Goal: Find contact information: Find contact information

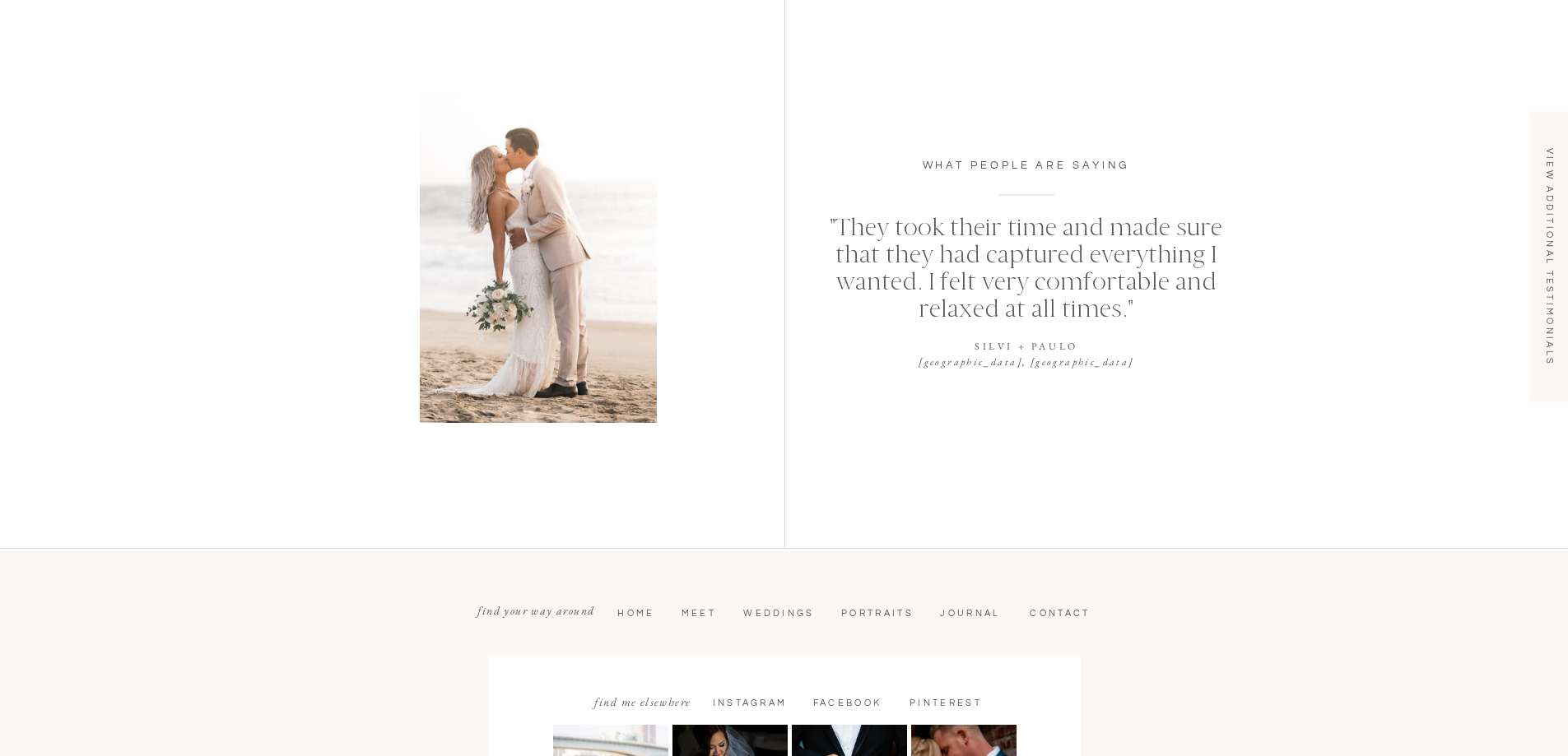
scroll to position [4111, 0]
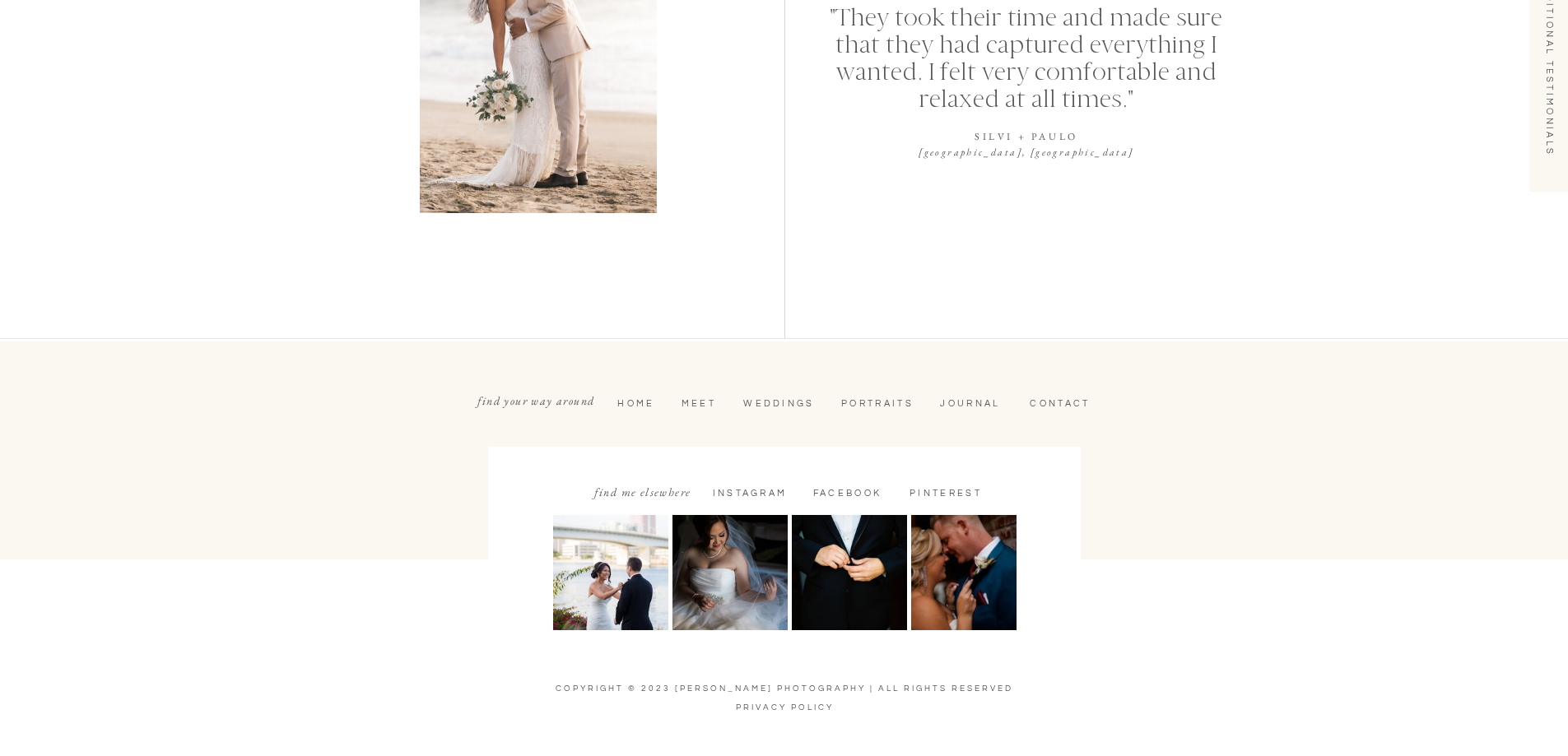
click at [1048, 406] on nav "CONTACT" at bounding box center [1060, 404] width 73 height 13
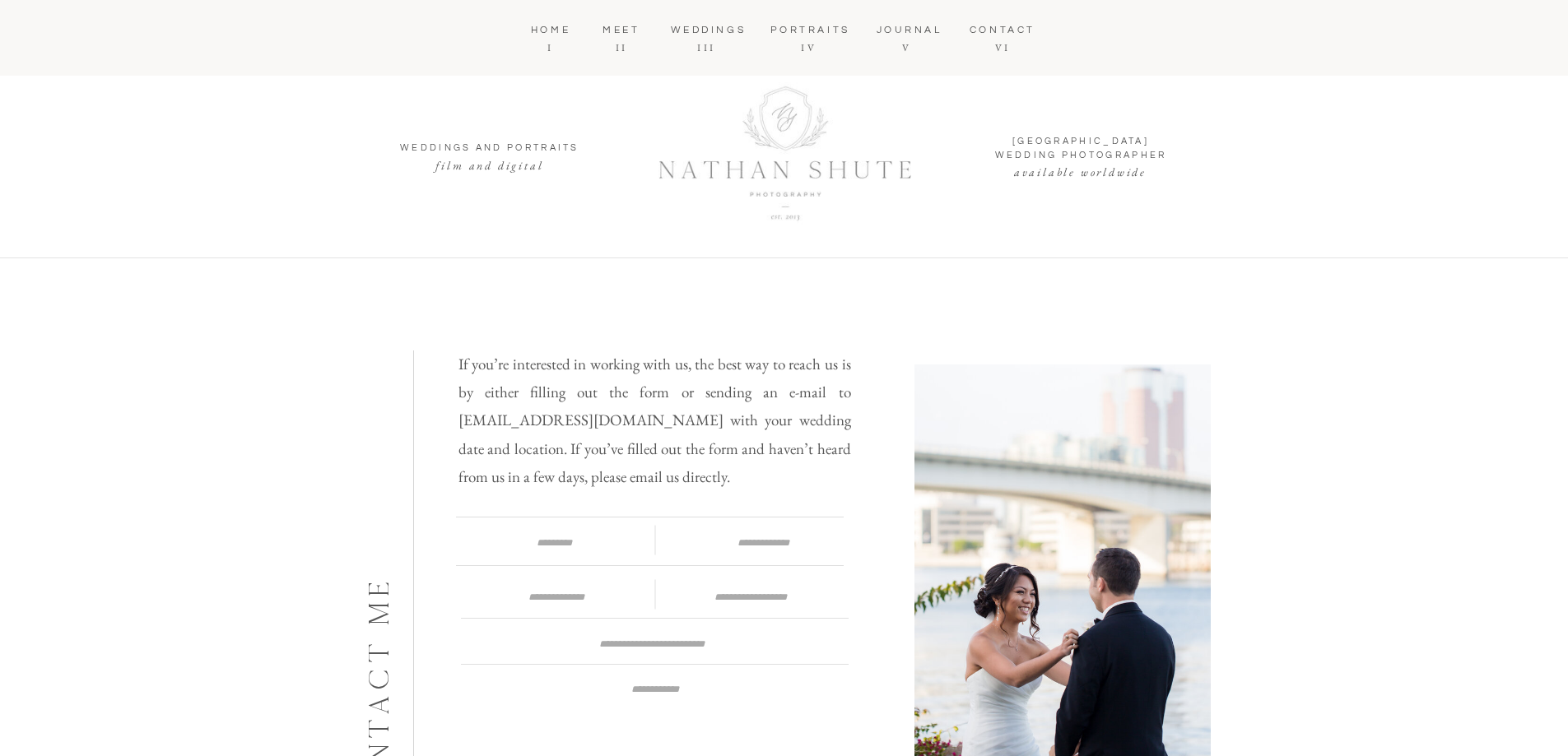
click at [1366, 128] on div "VI CONTACT V JOURNAL IV PORTRAITS III WEDDINGS II MEET I home available worldwi…" at bounding box center [784, 676] width 1568 height 1353
click at [1007, 31] on nav "CONTACT" at bounding box center [1003, 30] width 73 height 13
